Goal: Task Accomplishment & Management: Manage account settings

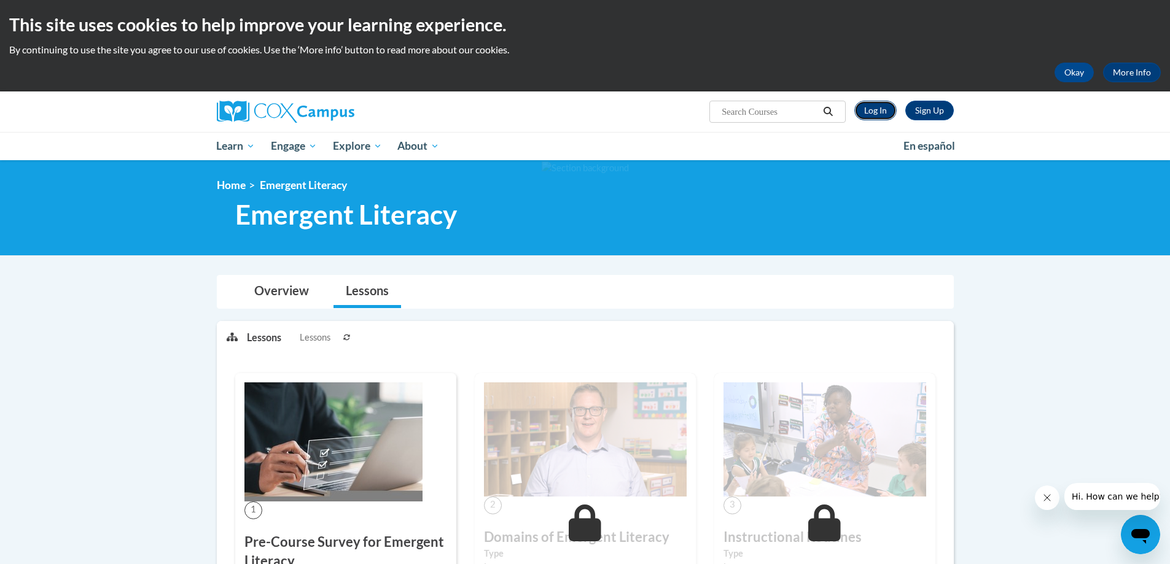
click at [884, 113] on link "Log In" at bounding box center [875, 111] width 42 height 20
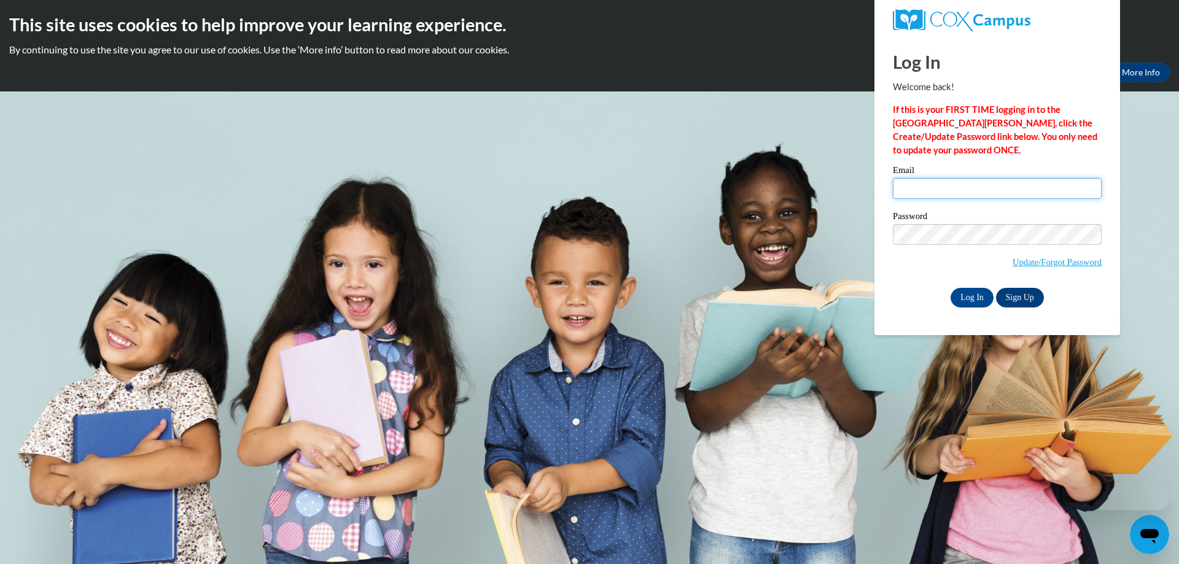
type input "porter.s@zalma.k12.mo.us"
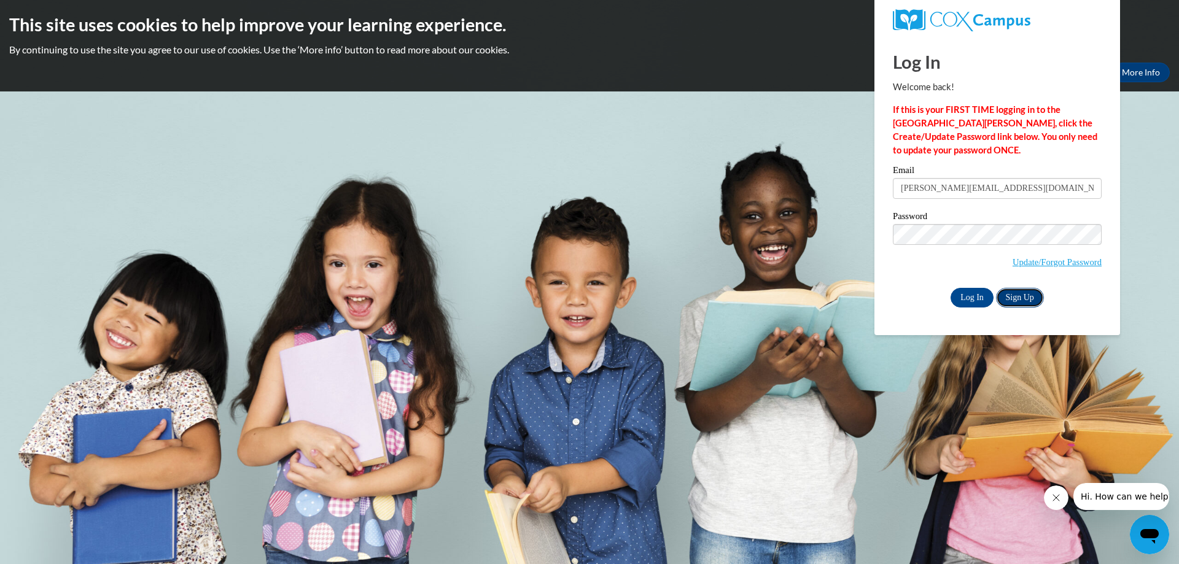
click at [1019, 295] on link "Sign Up" at bounding box center [1020, 298] width 48 height 20
click at [952, 297] on input "Log In" at bounding box center [972, 298] width 43 height 20
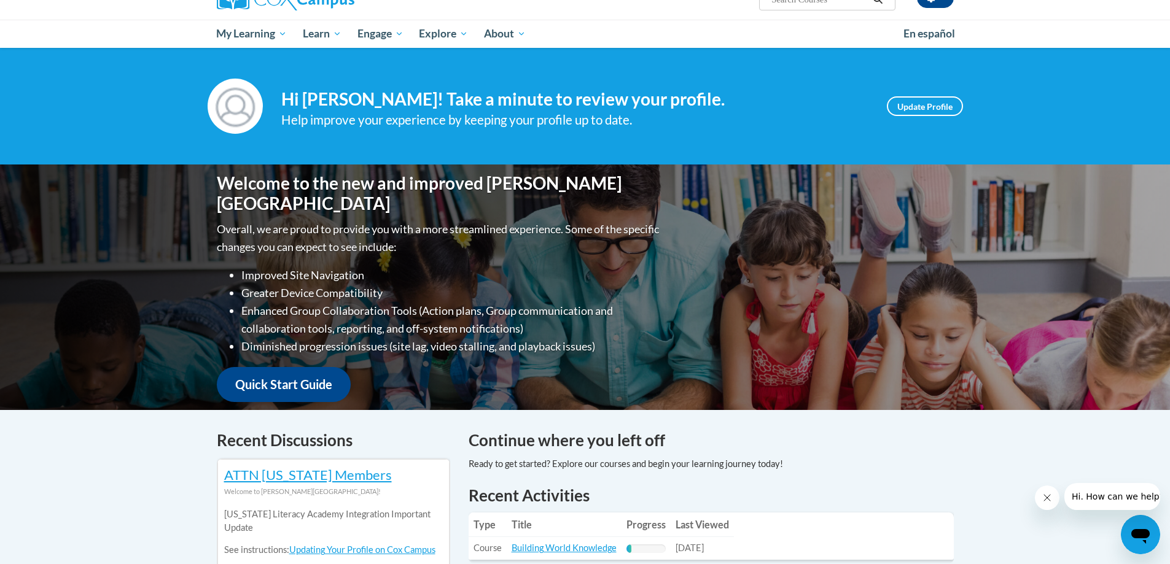
scroll to position [184, 0]
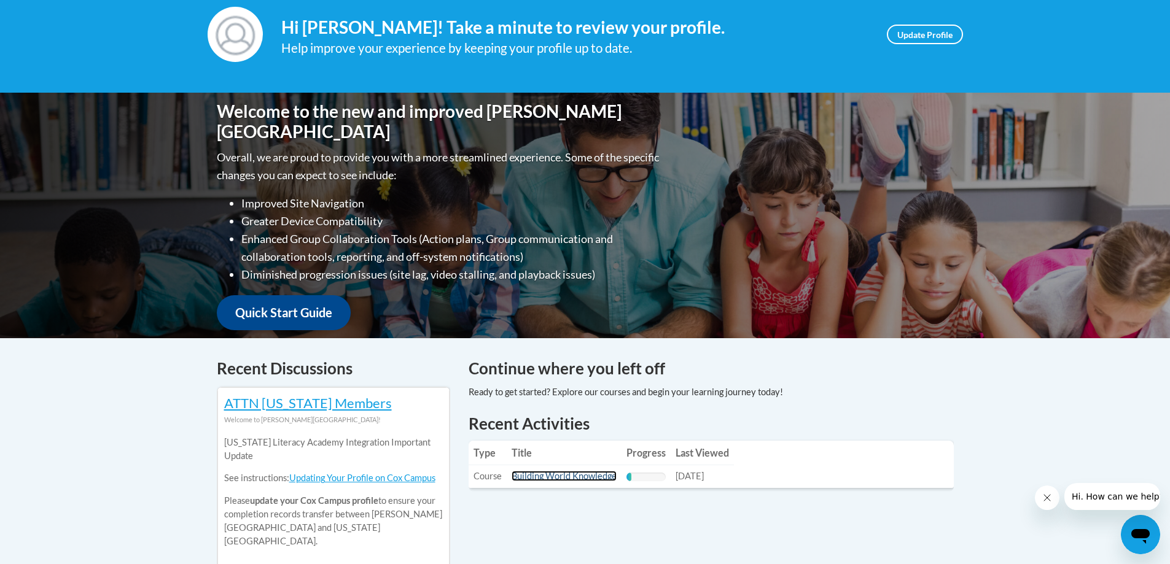
click at [551, 475] on link "Building World Knowledge" at bounding box center [564, 476] width 105 height 10
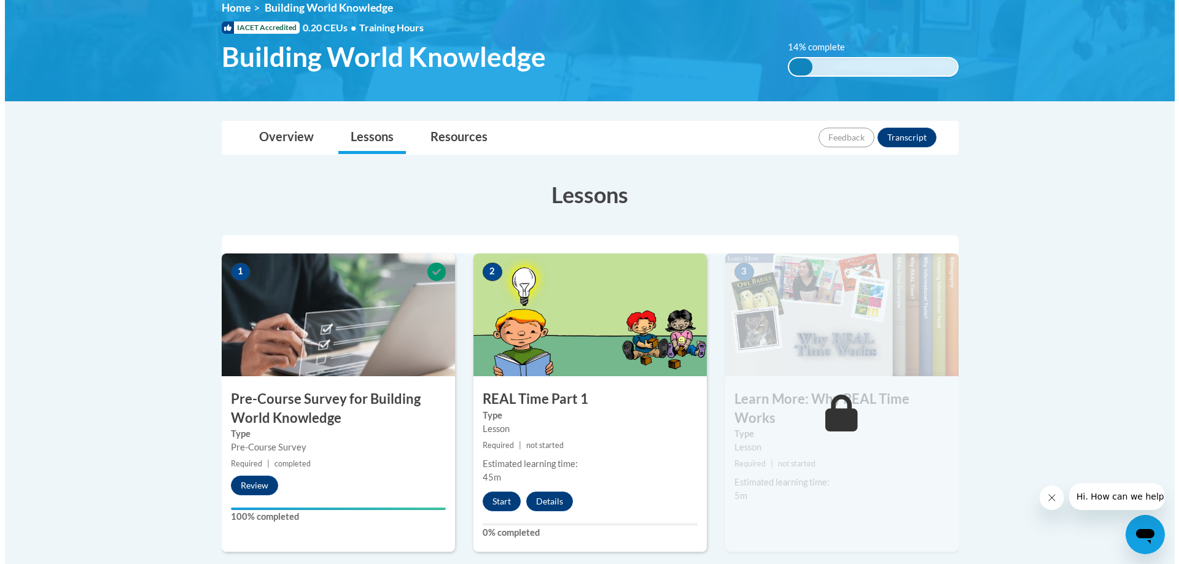
scroll to position [184, 0]
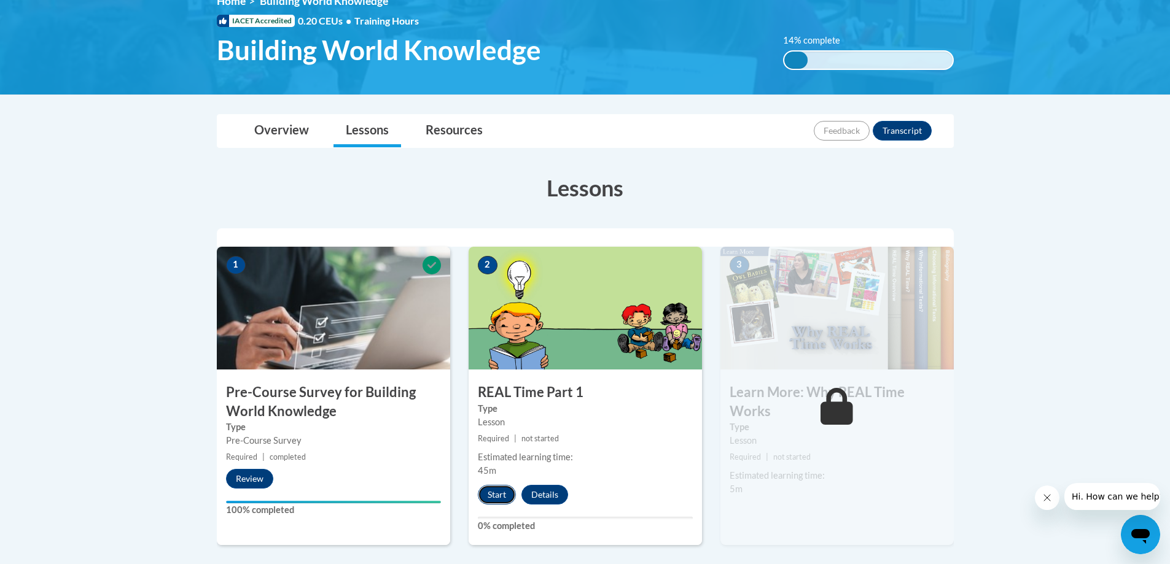
click at [497, 489] on button "Start" at bounding box center [497, 495] width 38 height 20
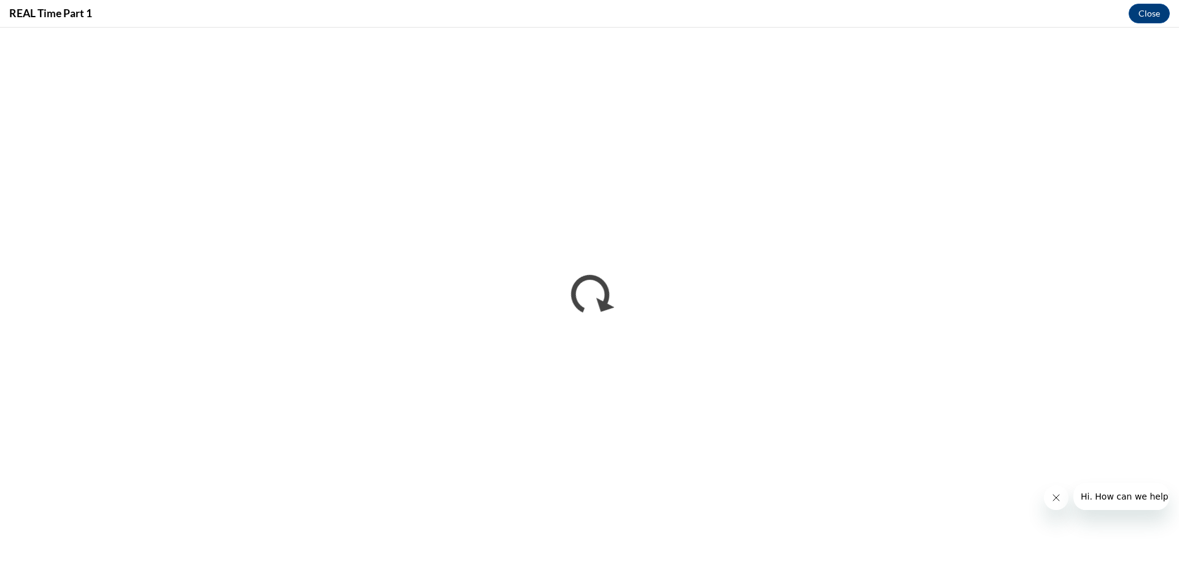
scroll to position [0, 0]
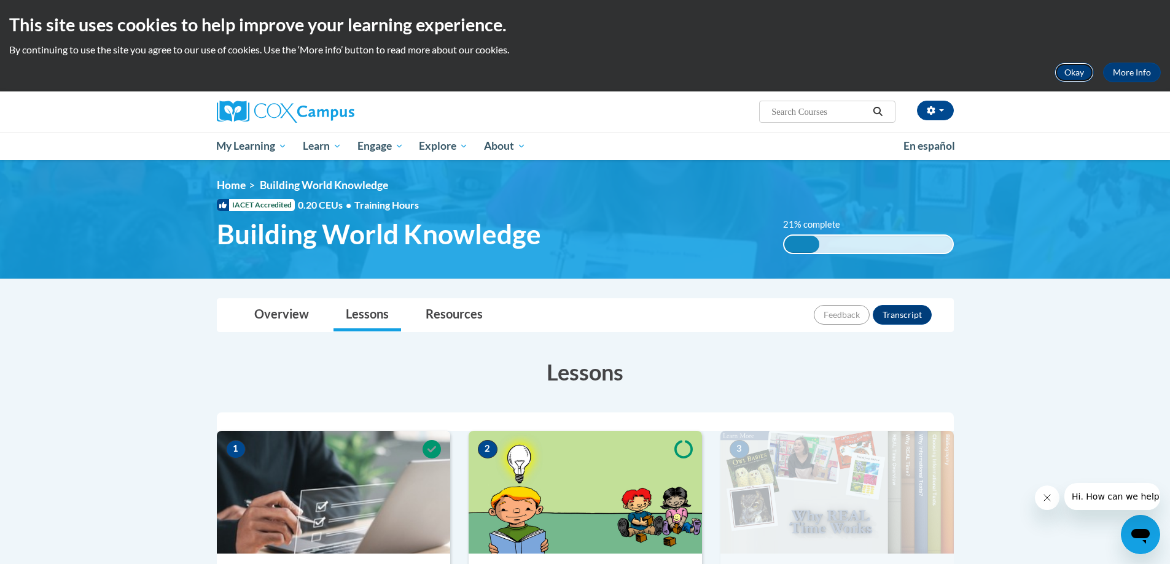
click at [1072, 71] on button "Okay" at bounding box center [1073, 73] width 39 height 20
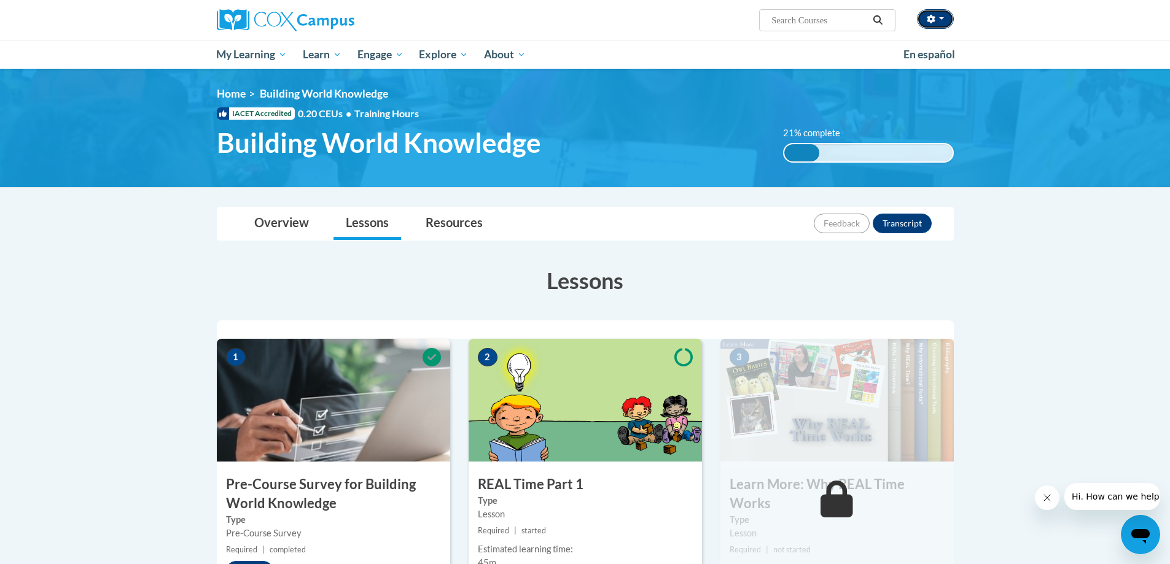
click at [941, 17] on span "button" at bounding box center [941, 18] width 5 height 2
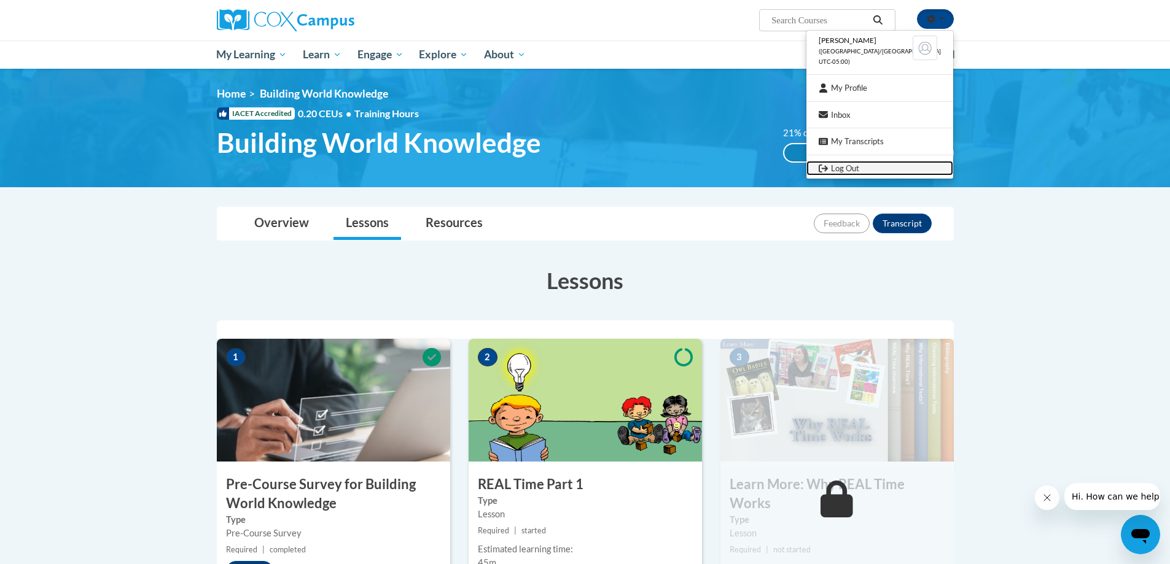
click at [877, 168] on link "Log Out" at bounding box center [879, 168] width 147 height 15
